Goal: Task Accomplishment & Management: Use online tool/utility

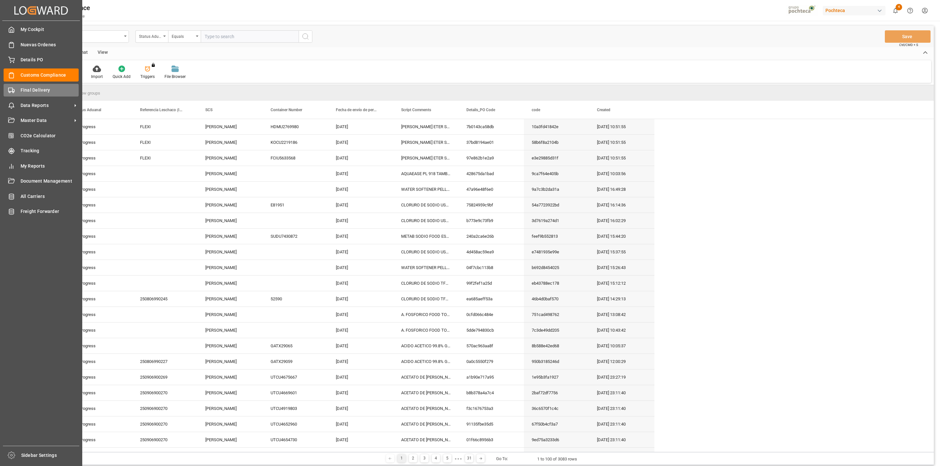
click at [14, 93] on icon at bounding box center [11, 90] width 7 height 7
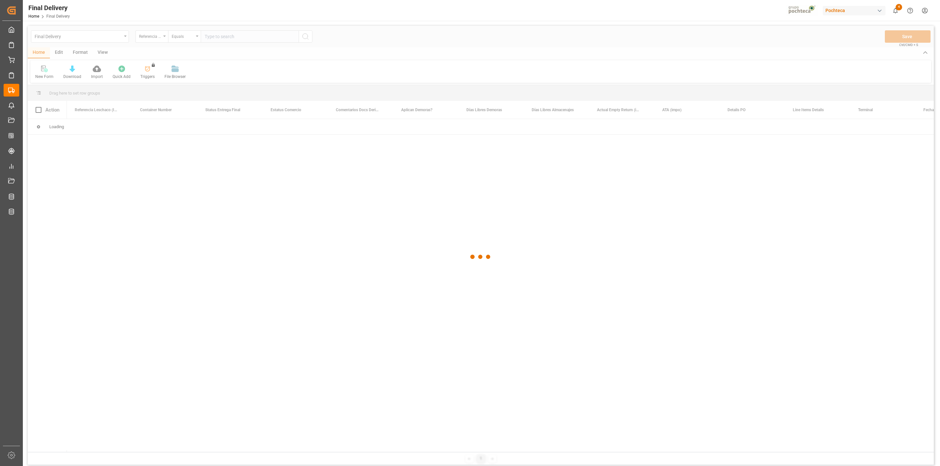
click at [107, 51] on div at bounding box center [481, 257] width 906 height 463
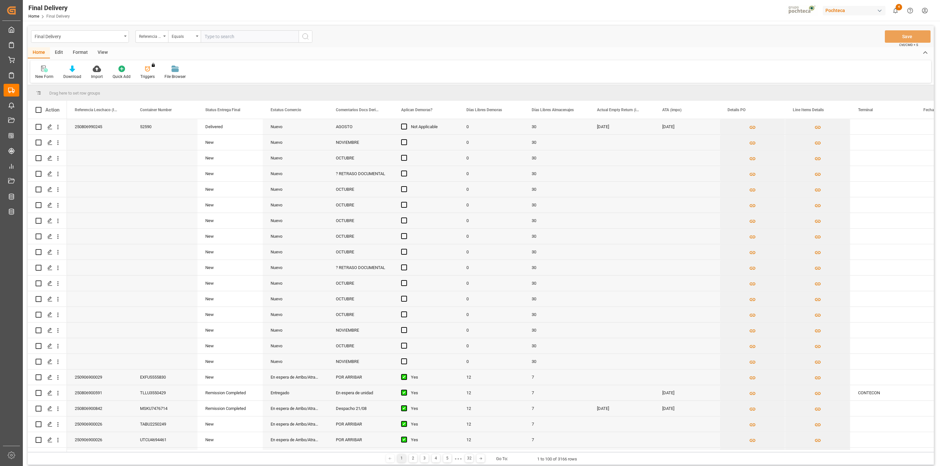
click at [98, 52] on div "View" at bounding box center [103, 52] width 20 height 11
click at [39, 71] on icon at bounding box center [42, 69] width 7 height 7
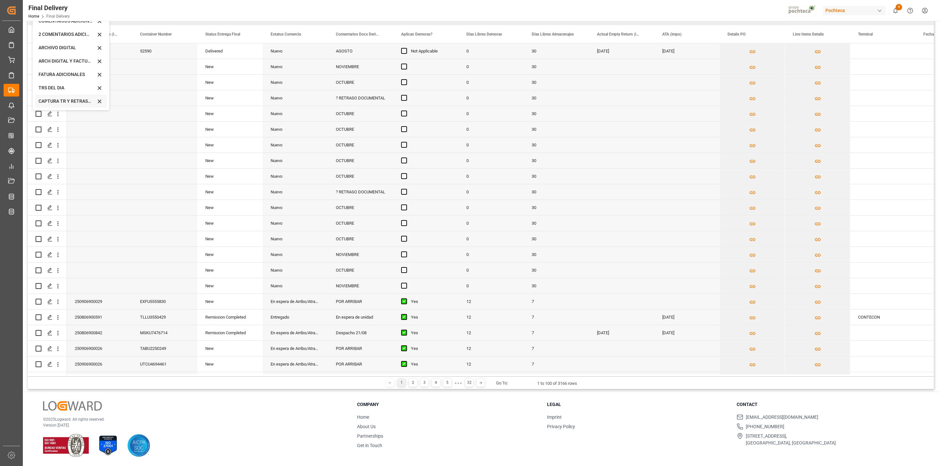
click at [75, 105] on div "CAPTURA TR Y RETRASO + FECHA DE ENTREGA" at bounding box center [70, 101] width 71 height 13
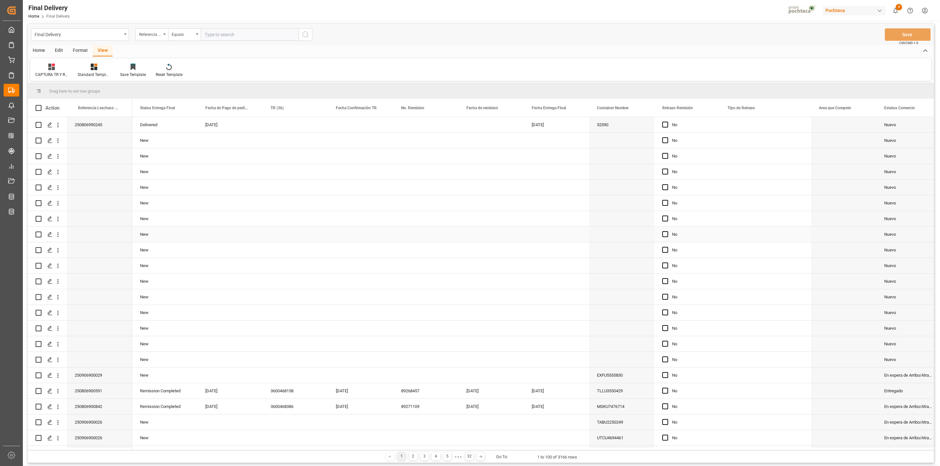
scroll to position [0, 0]
click at [381, 108] on span at bounding box center [383, 110] width 6 height 6
click at [426, 112] on span "filter" at bounding box center [423, 111] width 6 height 6
click at [440, 145] on input "date" at bounding box center [413, 145] width 64 height 13
type input "[DATE]"
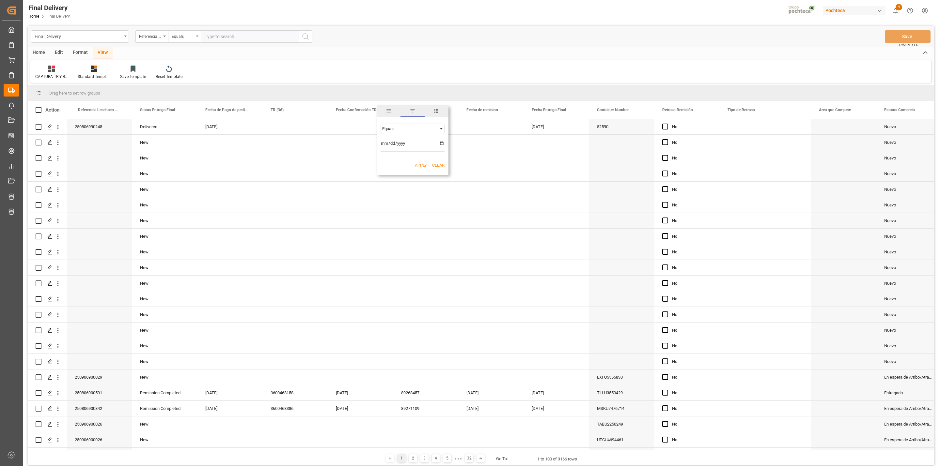
click at [418, 166] on button "Apply" at bounding box center [421, 165] width 12 height 7
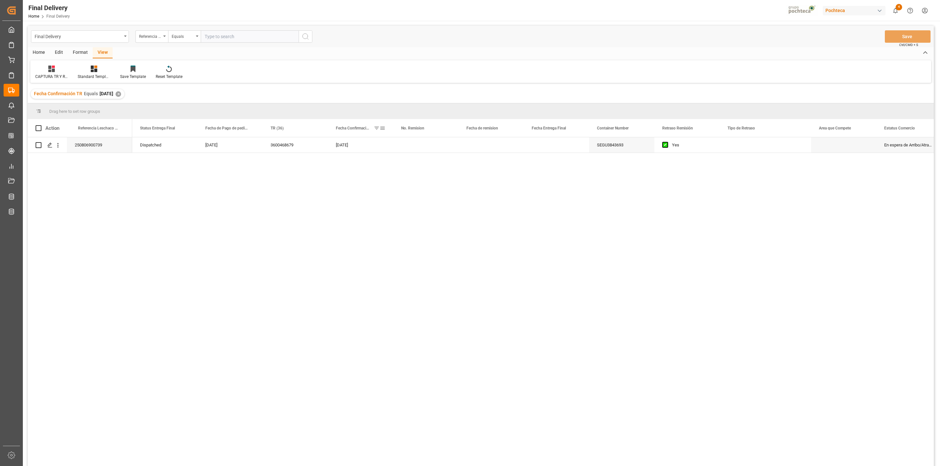
click at [382, 130] on span at bounding box center [383, 128] width 6 height 6
click at [408, 162] on input "[DATE]" at bounding box center [413, 163] width 64 height 13
click at [442, 163] on input "[DATE]" at bounding box center [413, 163] width 64 height 13
click at [270, 198] on div "Dispatched [DATE] 3600468679 [DATE] SEGU3843693 Yes En espera de Arribo/Atraque…" at bounding box center [533, 303] width 802 height 333
click at [124, 96] on div "Fecha Confirmación TR Equals [DATE] ✕" at bounding box center [78, 94] width 94 height 10
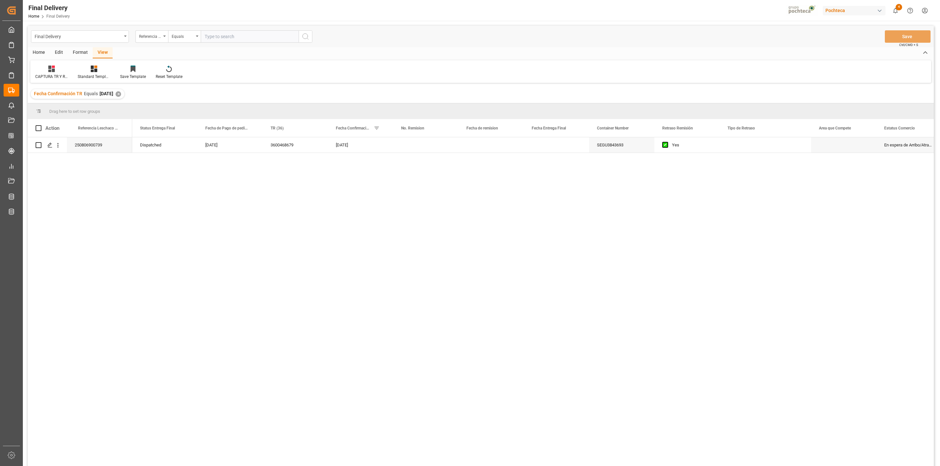
click at [124, 93] on div "Fecha Confirmación TR Equals [DATE] ✕" at bounding box center [78, 94] width 94 height 10
click at [121, 94] on div "✕" at bounding box center [119, 94] width 6 height 6
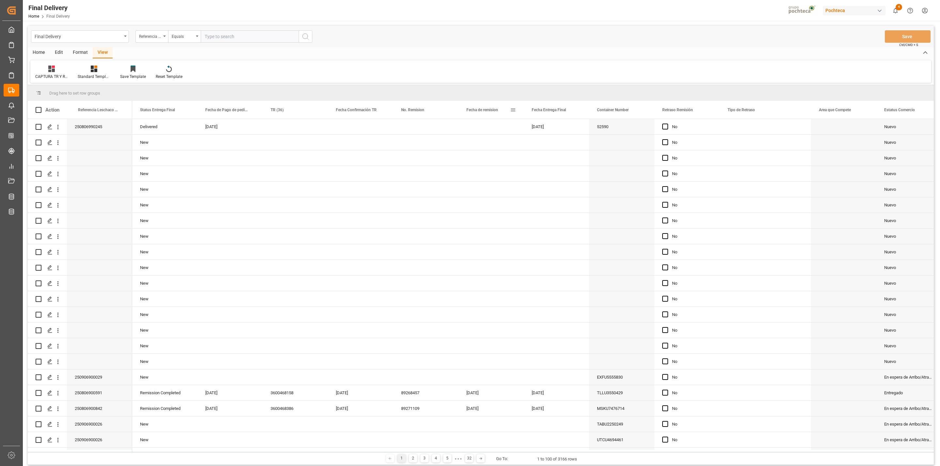
click at [513, 110] on span at bounding box center [513, 110] width 6 height 6
click at [549, 144] on input "date" at bounding box center [543, 145] width 64 height 13
click at [571, 143] on input "date" at bounding box center [543, 145] width 64 height 13
type input "[DATE]"
click at [548, 169] on div "Apply Clear" at bounding box center [543, 165] width 72 height 17
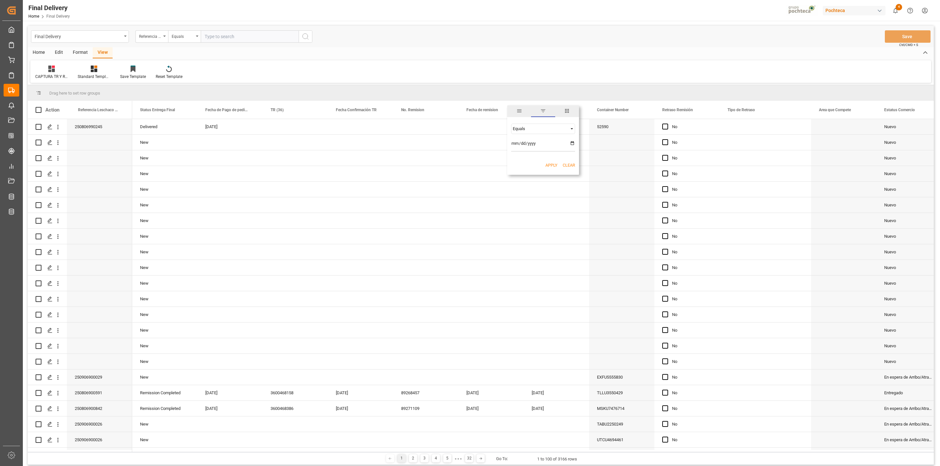
click at [553, 168] on button "Apply" at bounding box center [552, 165] width 12 height 7
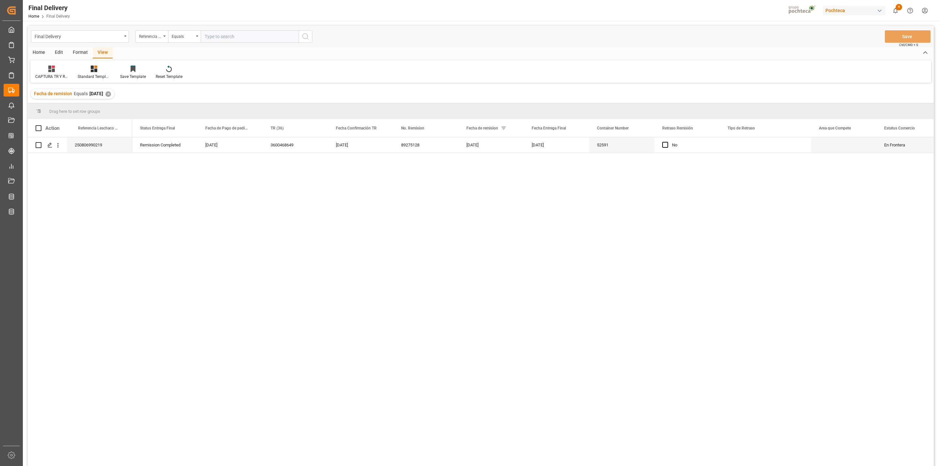
click at [111, 93] on div "✕" at bounding box center [108, 94] width 6 height 6
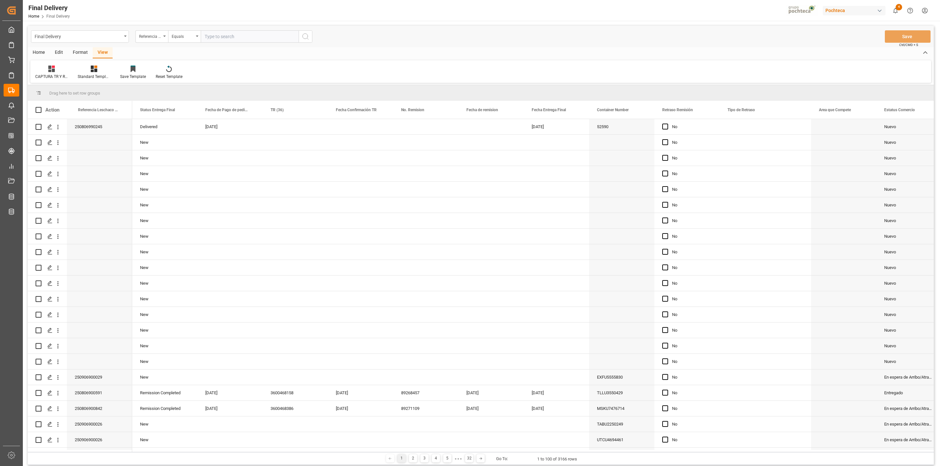
click at [488, 30] on div "Final Delivery Referencia Leschaco (Impo) Equals Save Ctrl/CMD + S" at bounding box center [481, 37] width 906 height 22
click at [226, 39] on input "text" at bounding box center [250, 36] width 98 height 12
paste input "250806990218"
type input "250806990218"
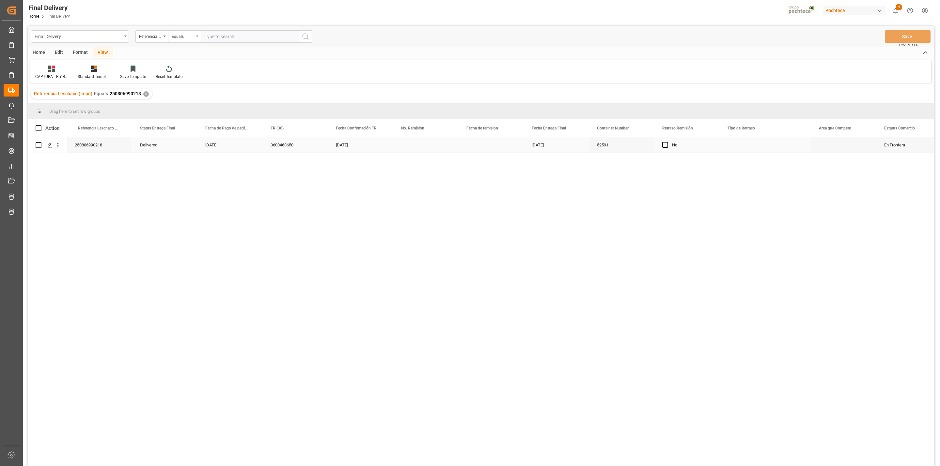
click at [418, 149] on div "Press SPACE to select this row." at bounding box center [425, 144] width 65 height 15
click at [482, 149] on div "Press SPACE to select this row." at bounding box center [491, 144] width 65 height 15
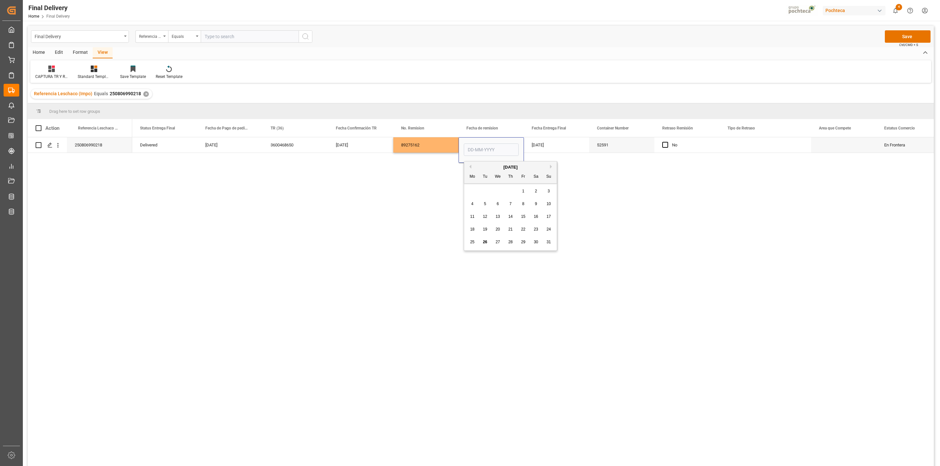
click at [475, 242] on div "25" at bounding box center [472, 243] width 8 height 8
type input "[DATE]"
click at [544, 148] on div "[DATE]" at bounding box center [556, 144] width 65 height 15
click at [607, 151] on div "52591" at bounding box center [621, 144] width 65 height 15
click at [920, 35] on button "Save" at bounding box center [908, 36] width 46 height 12
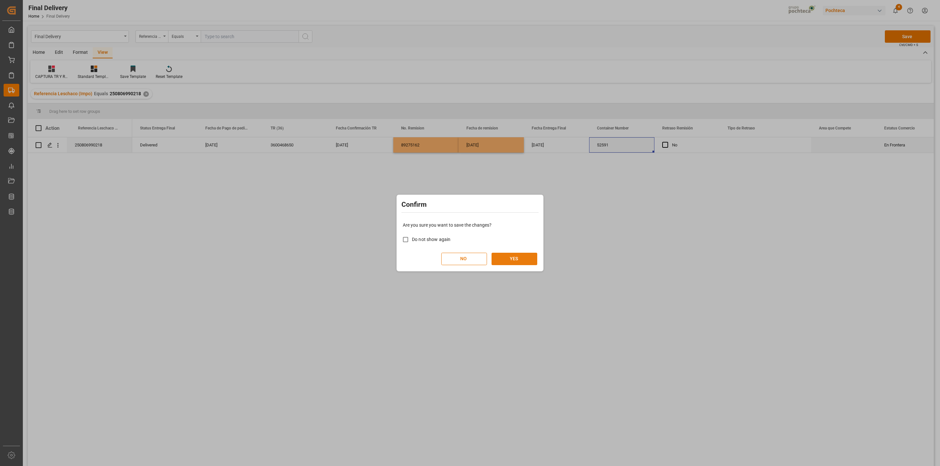
click at [512, 257] on button "YES" at bounding box center [515, 259] width 46 height 12
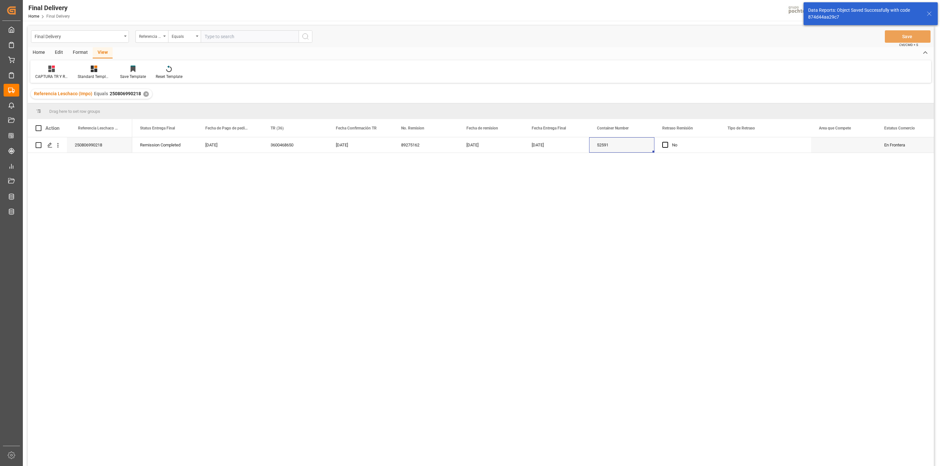
click at [229, 31] on input "text" at bounding box center [250, 36] width 98 height 12
paste input "250806900739"
type input "250806900739"
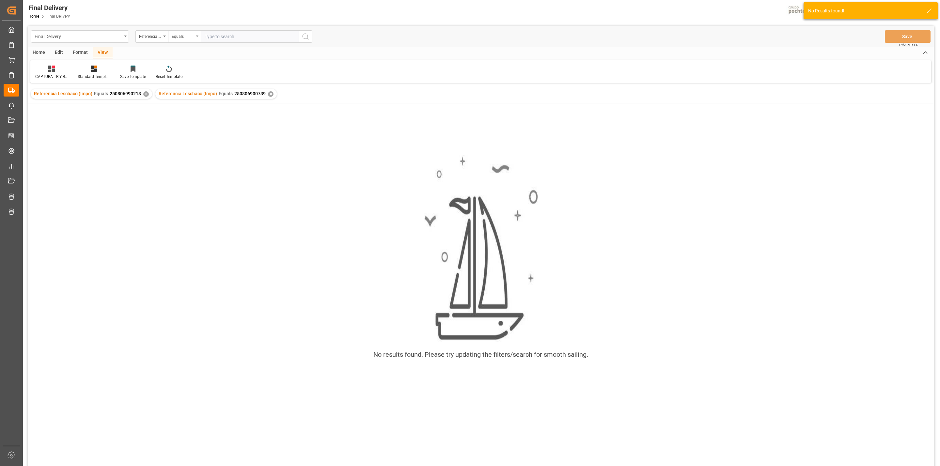
click at [143, 94] on div "✕" at bounding box center [146, 94] width 6 height 6
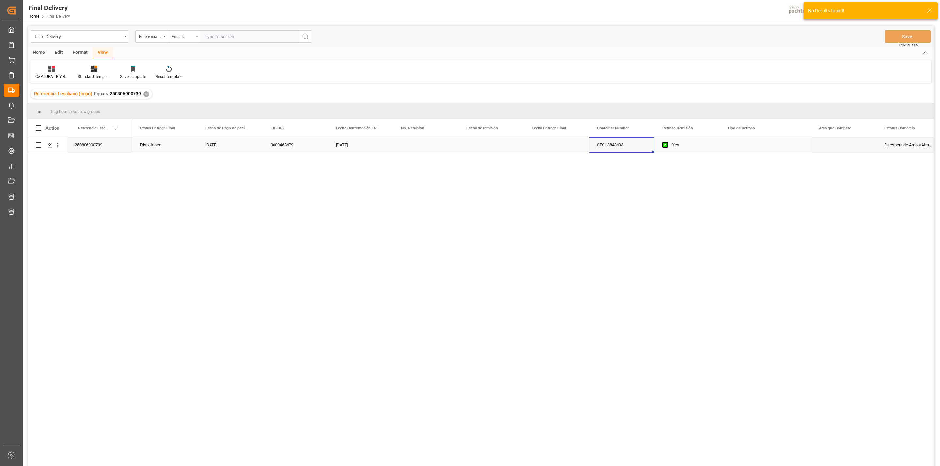
click at [415, 147] on div "Press SPACE to select this row." at bounding box center [425, 144] width 65 height 15
click at [450, 242] on div "Dispatched [DATE] 3600468679 [DATE] SEGU3843693 Yes En espera de Arribo/Atraque…" at bounding box center [533, 303] width 802 height 333
click at [417, 148] on div "Press SPACE to select this row." at bounding box center [425, 144] width 65 height 15
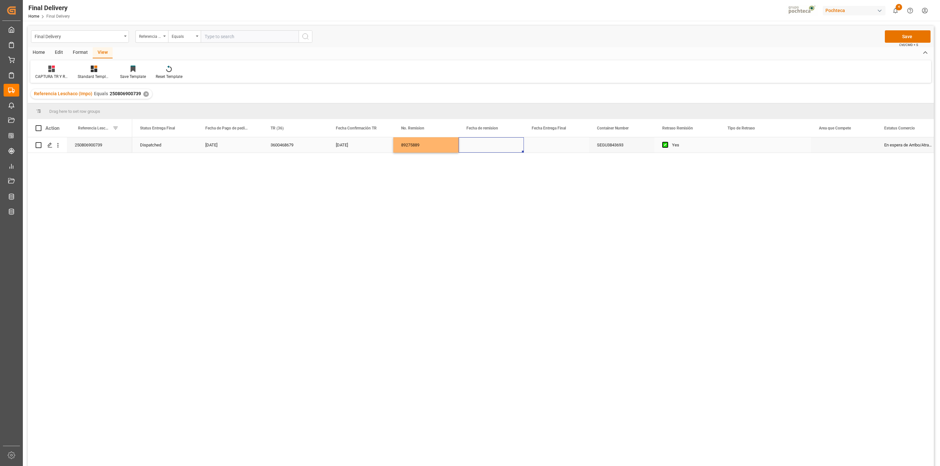
click at [492, 147] on div "Press SPACE to select this row." at bounding box center [491, 144] width 65 height 15
click at [474, 243] on span "25" at bounding box center [472, 242] width 4 height 5
type input "[DATE]"
click at [540, 149] on div "Press SPACE to select this row." at bounding box center [556, 144] width 65 height 15
click at [896, 40] on button "Save" at bounding box center [908, 36] width 46 height 12
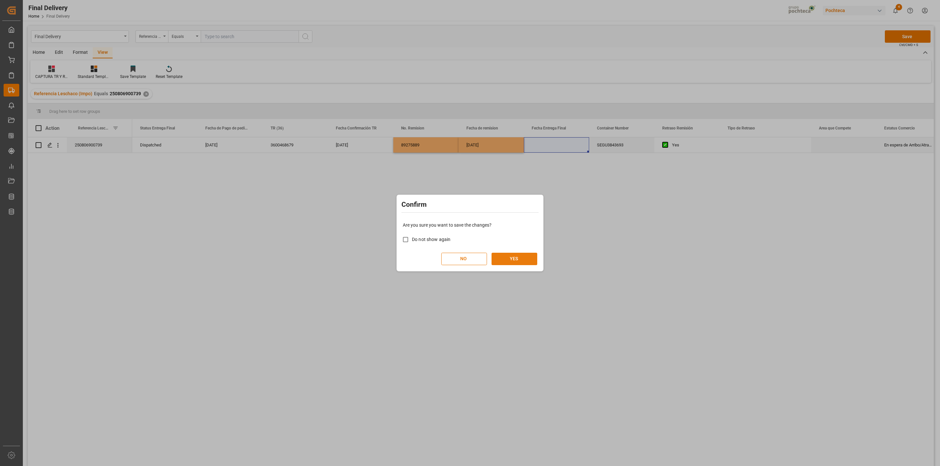
click at [520, 265] on button "YES" at bounding box center [515, 259] width 46 height 12
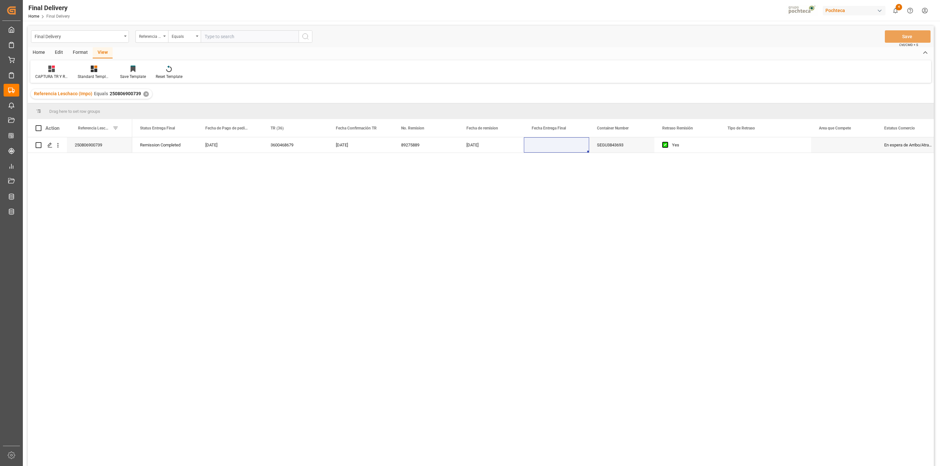
click at [146, 93] on div "✕" at bounding box center [146, 94] width 6 height 6
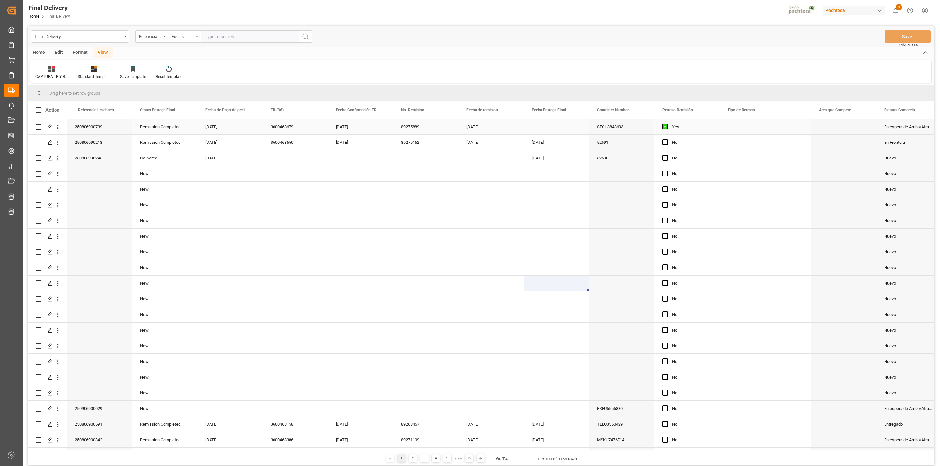
click at [411, 128] on div "89275889" at bounding box center [425, 126] width 65 height 15
drag, startPoint x: 382, startPoint y: 130, endPoint x: 417, endPoint y: 126, distance: 35.5
click at [471, 126] on div "[DATE]" at bounding box center [491, 126] width 65 height 15
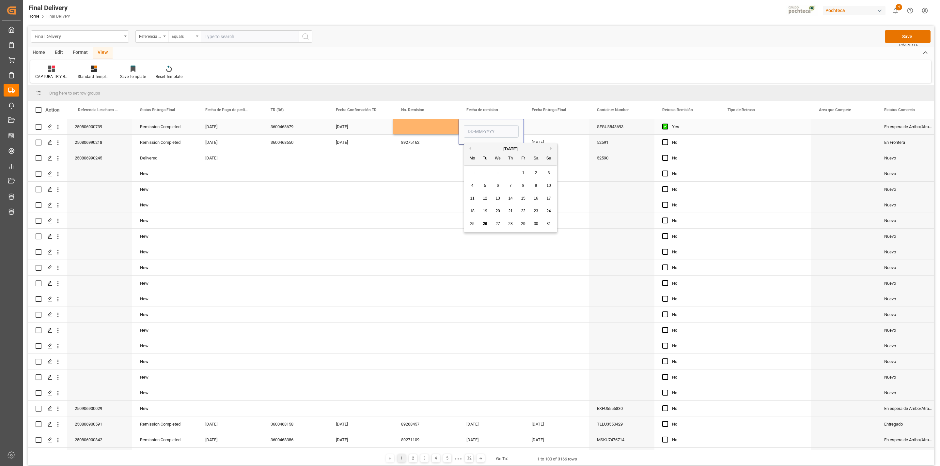
type input "[DATE]"
drag, startPoint x: 492, startPoint y: 131, endPoint x: 439, endPoint y: 143, distance: 54.2
click at [543, 128] on div "Press SPACE to select this row." at bounding box center [556, 126] width 65 height 15
click at [902, 34] on button "Save" at bounding box center [908, 36] width 46 height 12
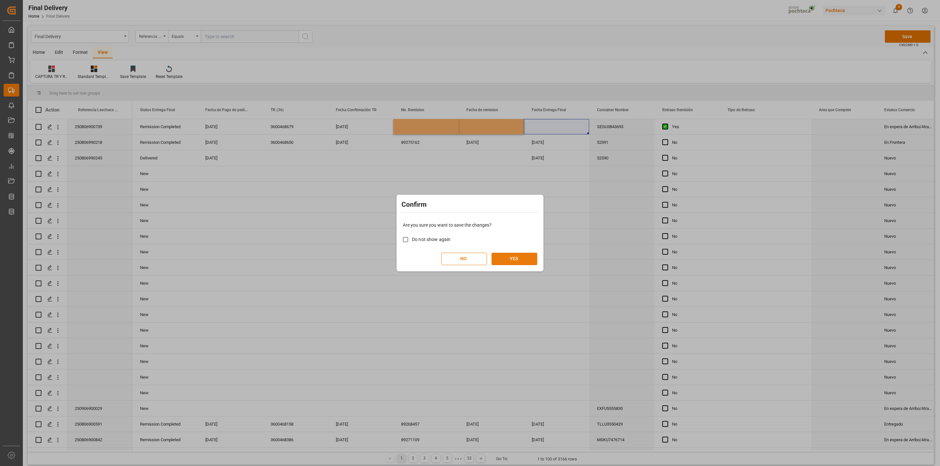
click at [514, 260] on button "YES" at bounding box center [515, 259] width 46 height 12
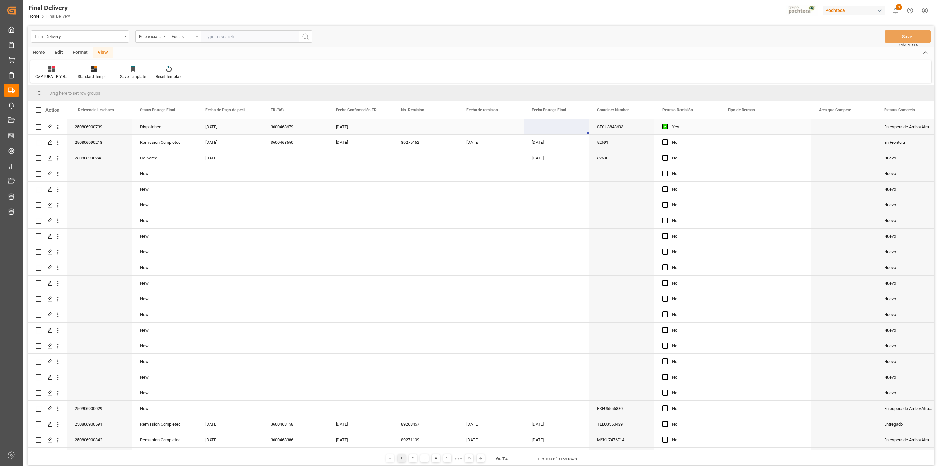
click at [405, 125] on div "Press SPACE to select this row." at bounding box center [425, 126] width 65 height 15
click at [469, 146] on div "[DATE]" at bounding box center [491, 142] width 65 height 15
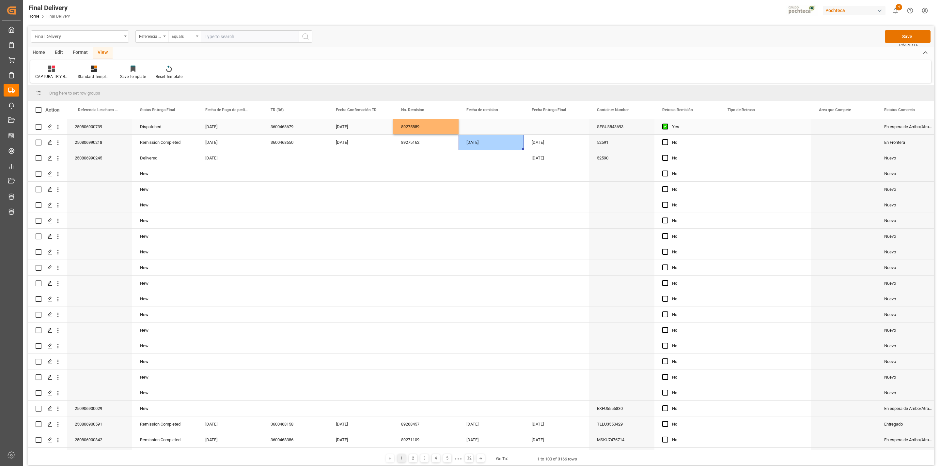
click at [482, 128] on div "Press SPACE to select this row." at bounding box center [491, 126] width 65 height 15
click at [760, 128] on div "Press SPACE to select this row." at bounding box center [765, 126] width 91 height 15
click at [915, 38] on button "Save" at bounding box center [908, 36] width 46 height 12
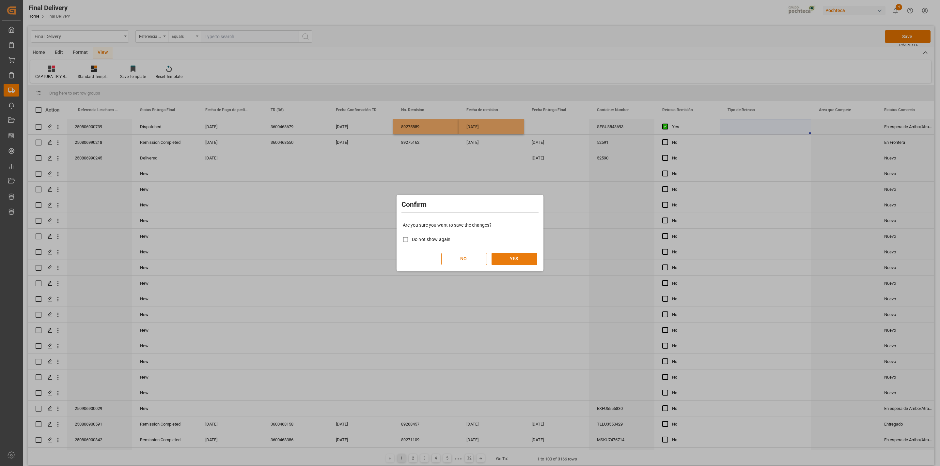
click at [524, 258] on button "YES" at bounding box center [515, 259] width 46 height 12
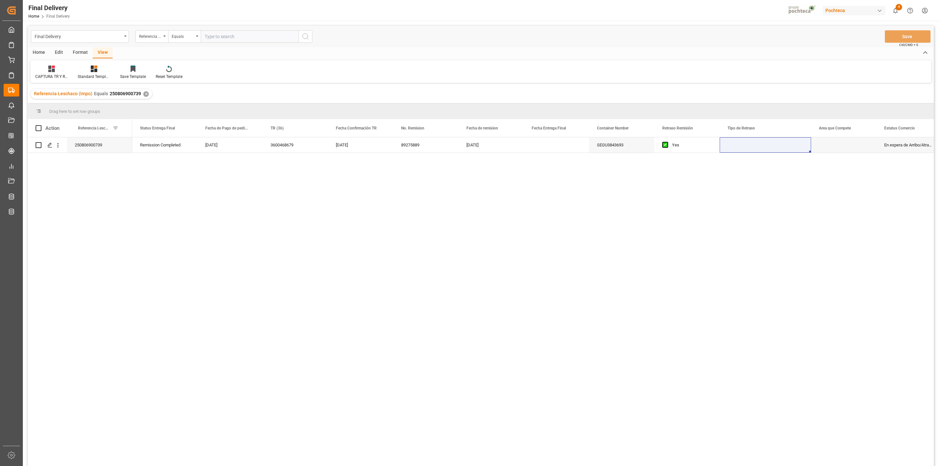
click at [143, 91] on div "✕" at bounding box center [146, 94] width 6 height 6
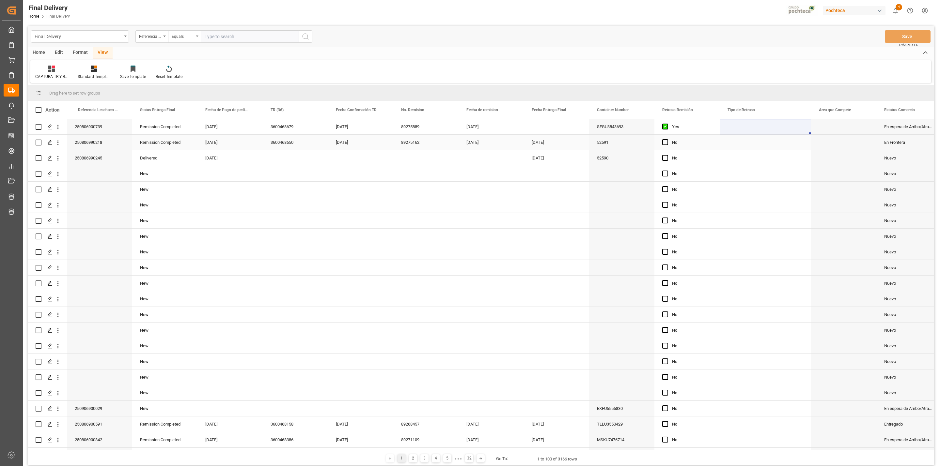
click at [417, 143] on div "89275162" at bounding box center [425, 142] width 65 height 15
drag, startPoint x: 413, startPoint y: 146, endPoint x: 398, endPoint y: 146, distance: 15.3
click at [398, 146] on div "89275162" at bounding box center [425, 146] width 65 height 23
click at [477, 142] on div "[DATE]" at bounding box center [491, 142] width 65 height 15
click at [490, 142] on div "[DATE]" at bounding box center [491, 142] width 65 height 15
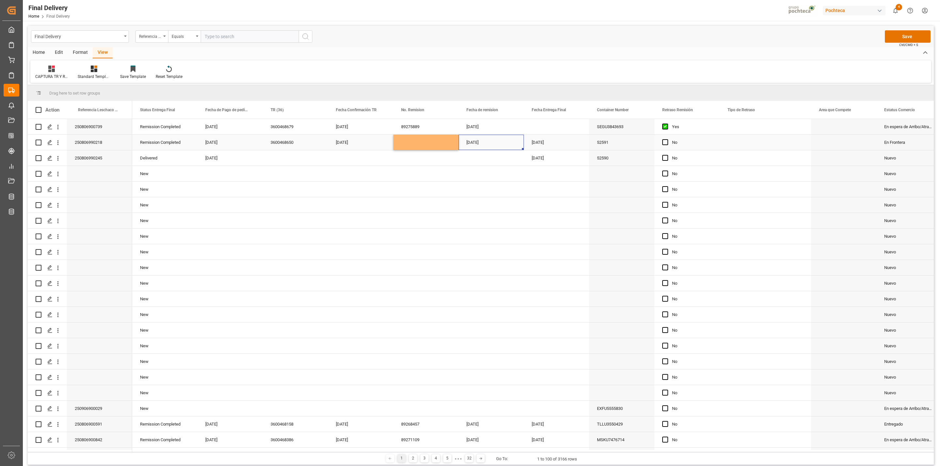
click at [442, 144] on div "Press SPACE to select this row." at bounding box center [425, 142] width 65 height 15
click at [905, 36] on button "Save" at bounding box center [908, 36] width 46 height 12
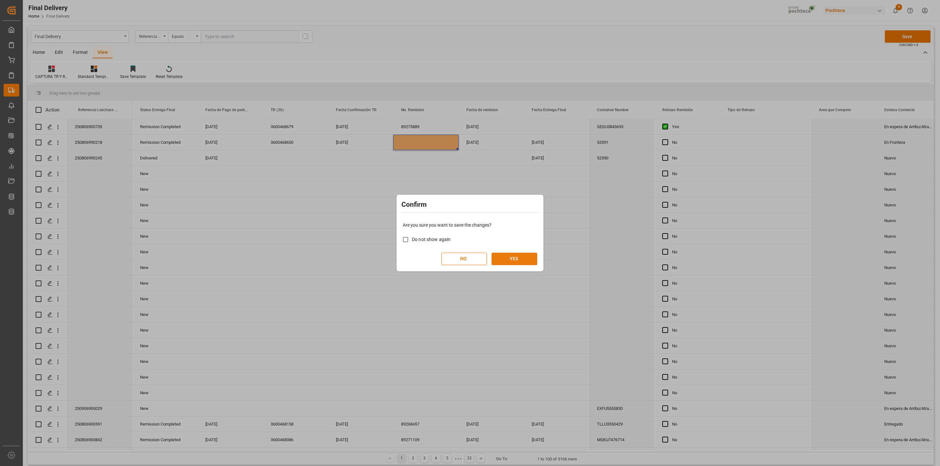
click at [511, 263] on button "YES" at bounding box center [515, 259] width 46 height 12
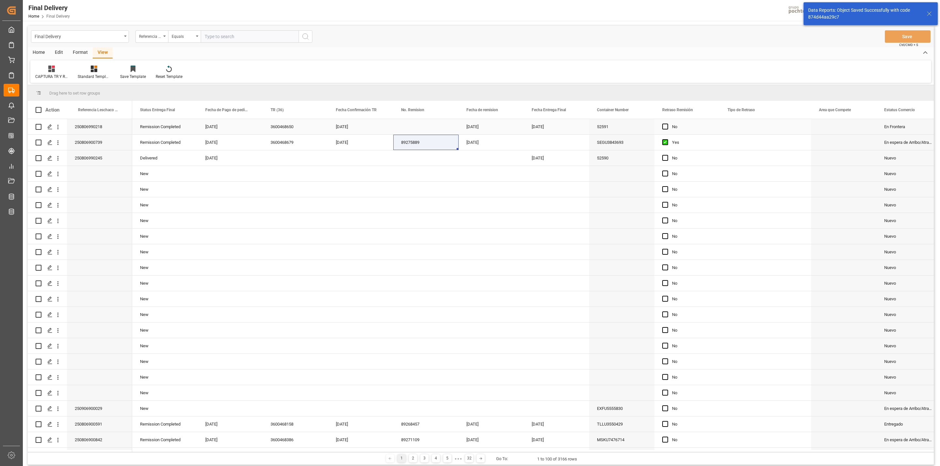
click at [426, 131] on div "Press SPACE to select this row." at bounding box center [425, 126] width 65 height 15
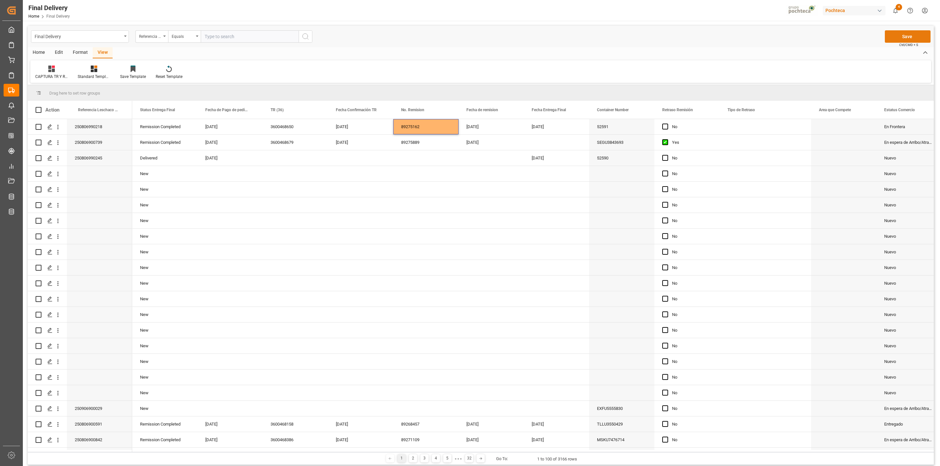
click at [893, 34] on button "Save" at bounding box center [908, 36] width 46 height 12
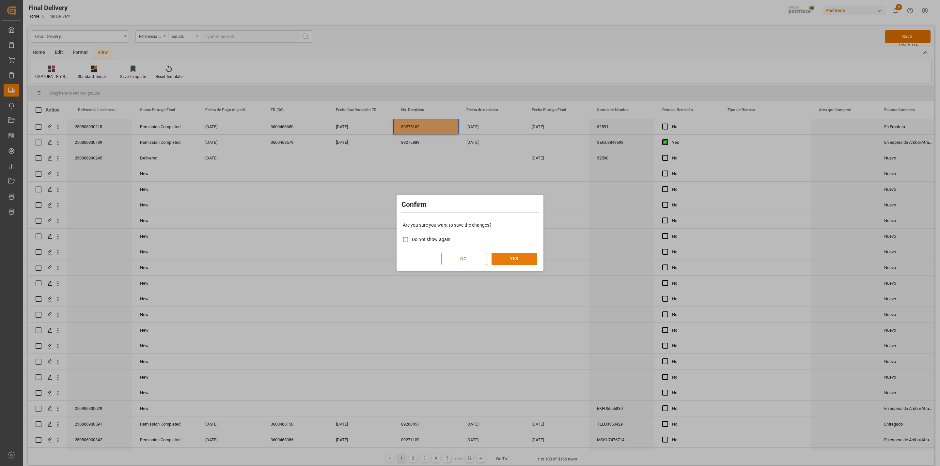
click at [516, 261] on button "YES" at bounding box center [515, 259] width 46 height 12
